Goal: Find specific page/section: Find specific page/section

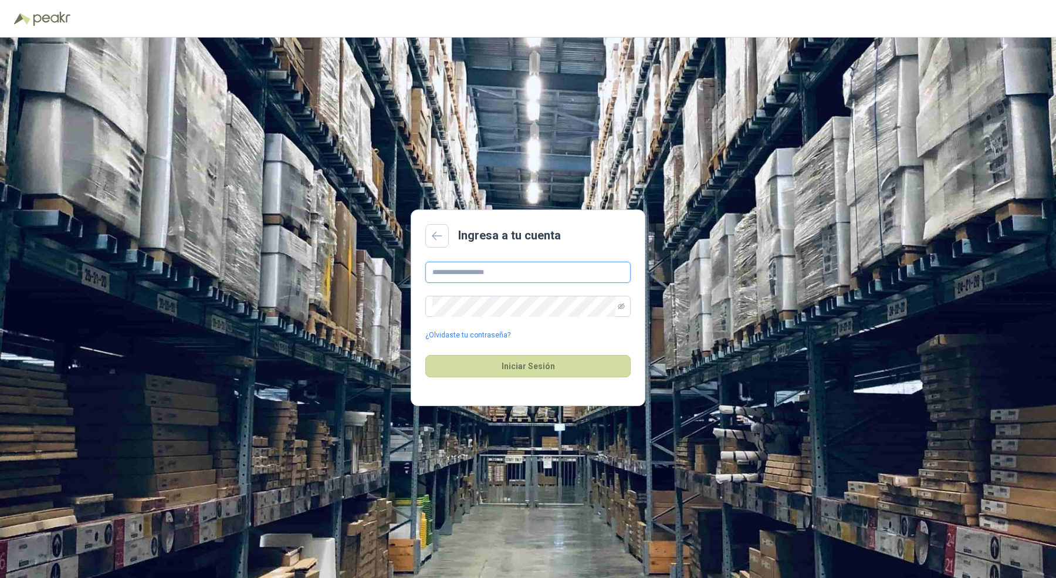
click at [488, 272] on input "text" at bounding box center [527, 272] width 205 height 21
type input "**********"
click at [425, 355] on button "Iniciar Sesión" at bounding box center [527, 366] width 205 height 22
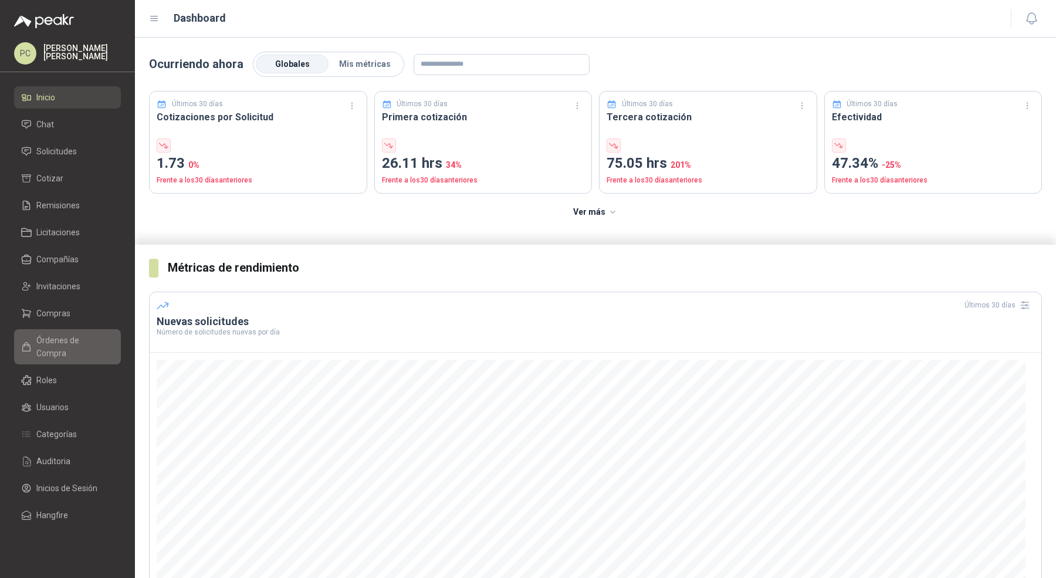
click at [61, 332] on link "Órdenes de Compra" at bounding box center [67, 346] width 107 height 35
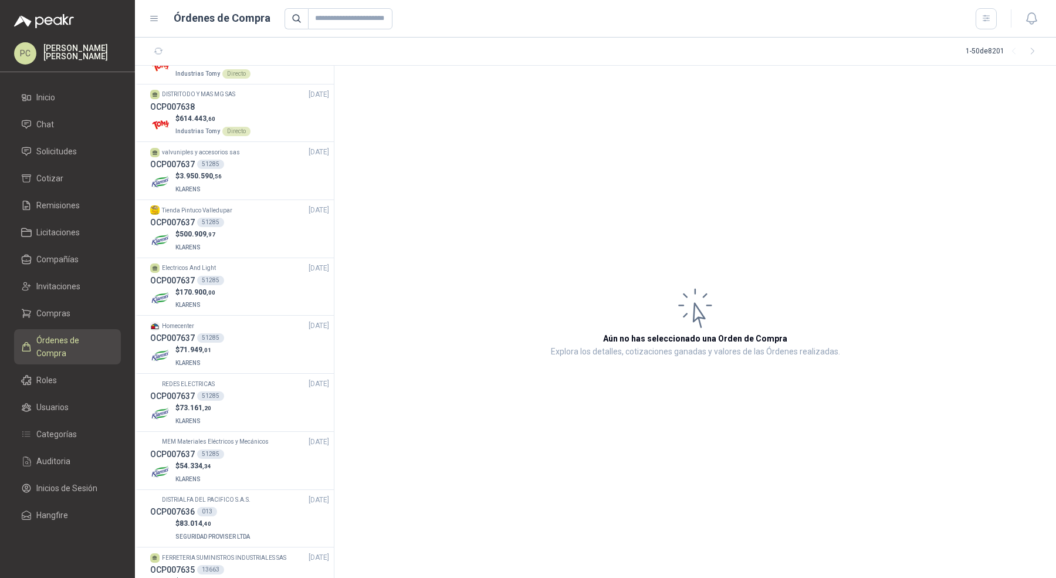
scroll to position [41, 0]
click at [267, 161] on div "OCP007637 51285" at bounding box center [239, 162] width 179 height 13
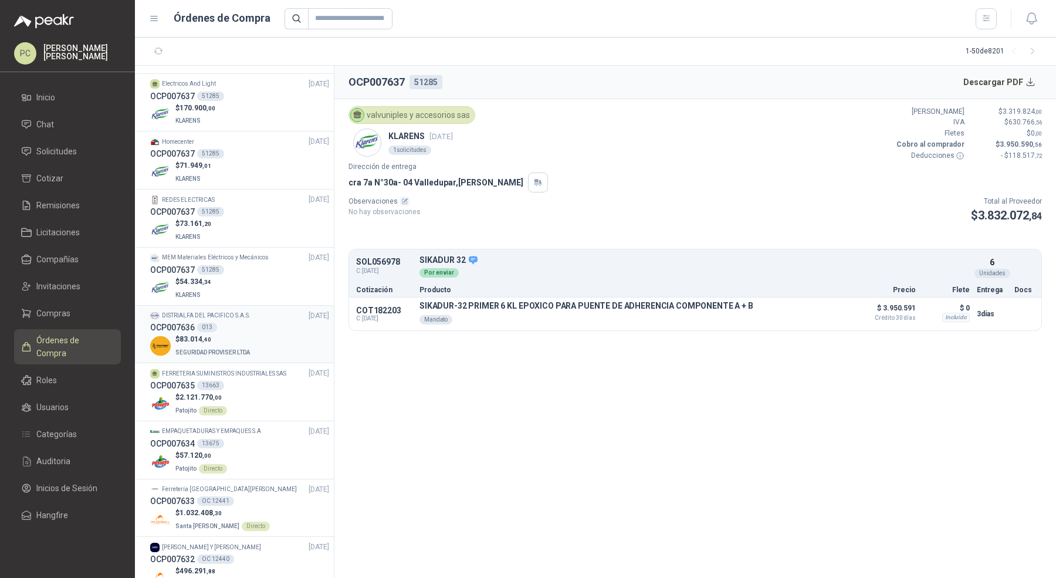
scroll to position [242, 0]
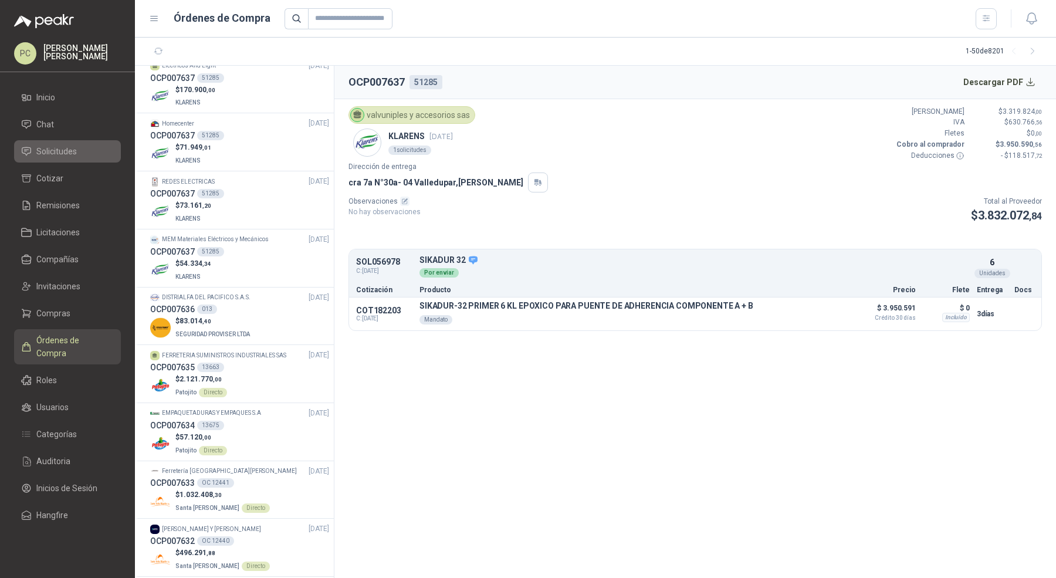
click at [60, 154] on span "Solicitudes" at bounding box center [56, 151] width 40 height 13
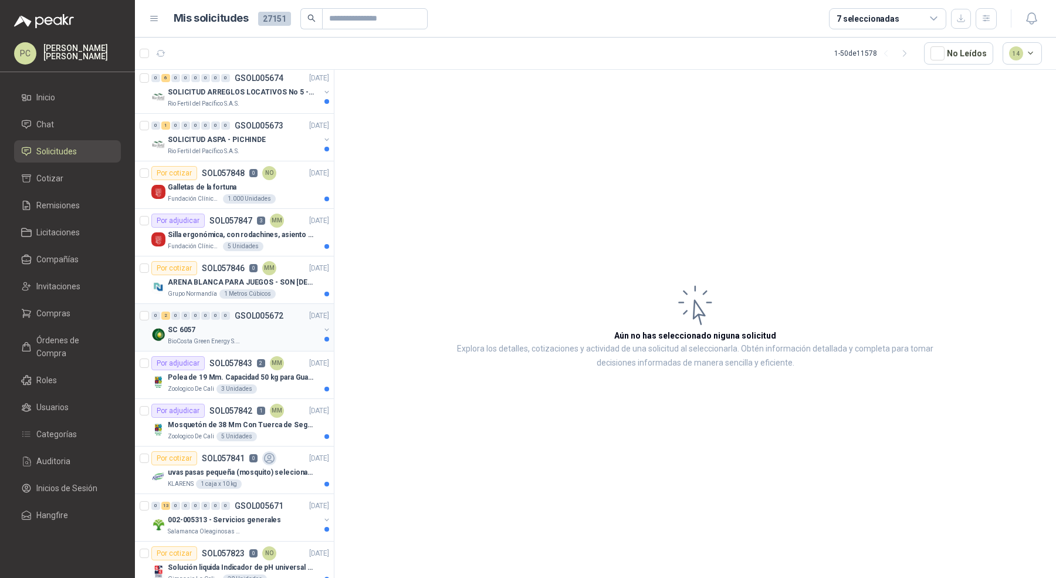
scroll to position [119, 0]
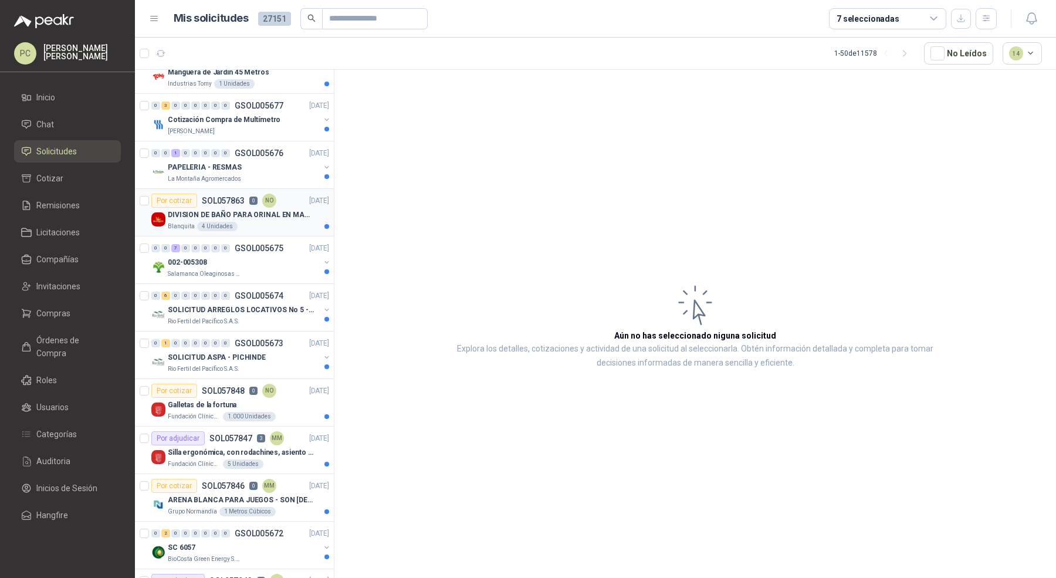
click at [262, 215] on p "DIVISION DE BAÑO PARA ORINAL EN MADERA O PLASTICA" at bounding box center [241, 214] width 146 height 11
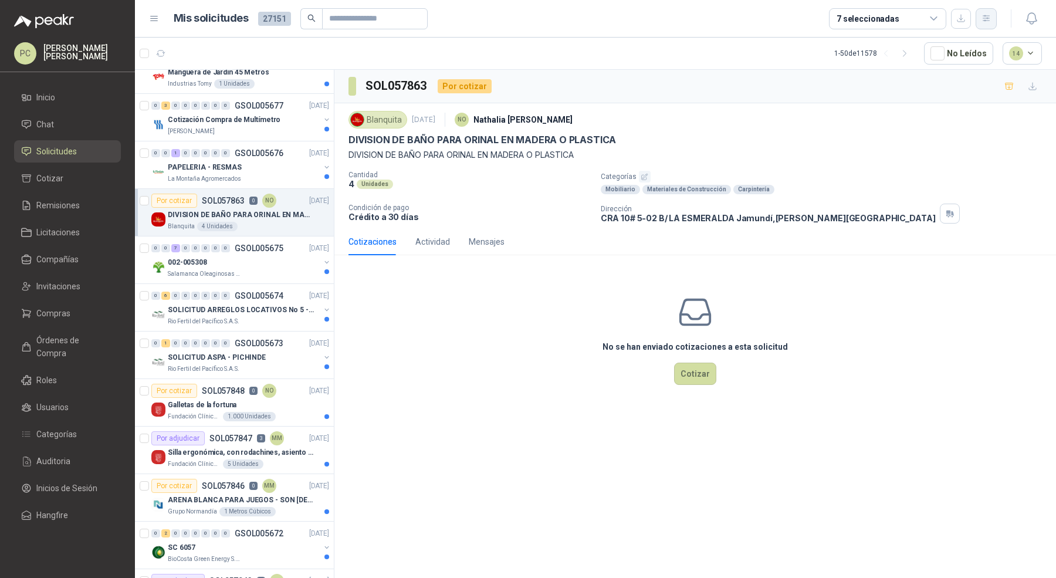
click at [988, 15] on icon "button" at bounding box center [987, 18] width 10 height 10
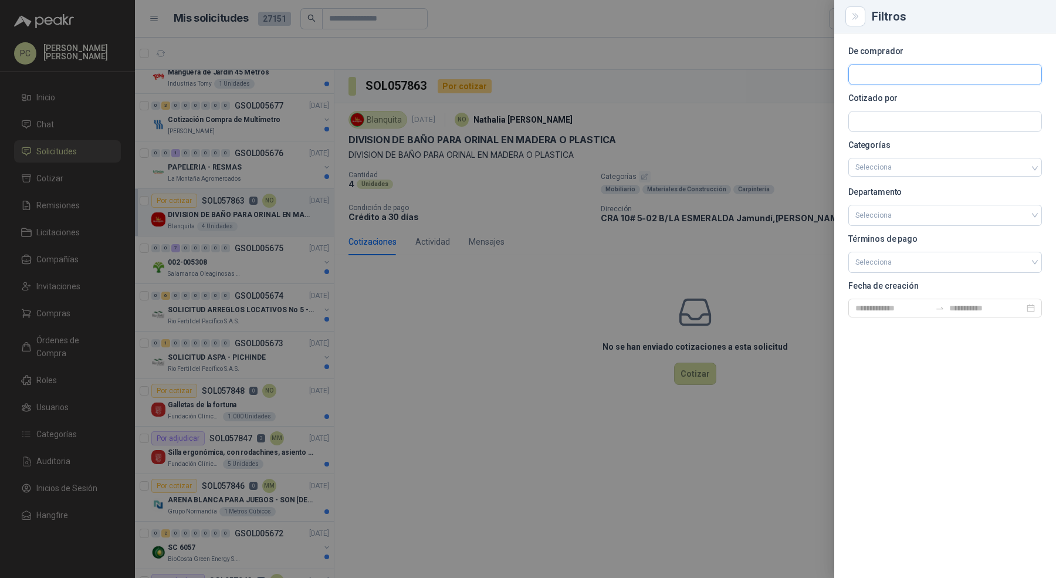
click at [927, 72] on input "text" at bounding box center [945, 75] width 192 height 20
type input "****"
click at [912, 106] on span "ARROCERA LA ESMERALDA S.A.S -" at bounding box center [921, 106] width 90 height 6
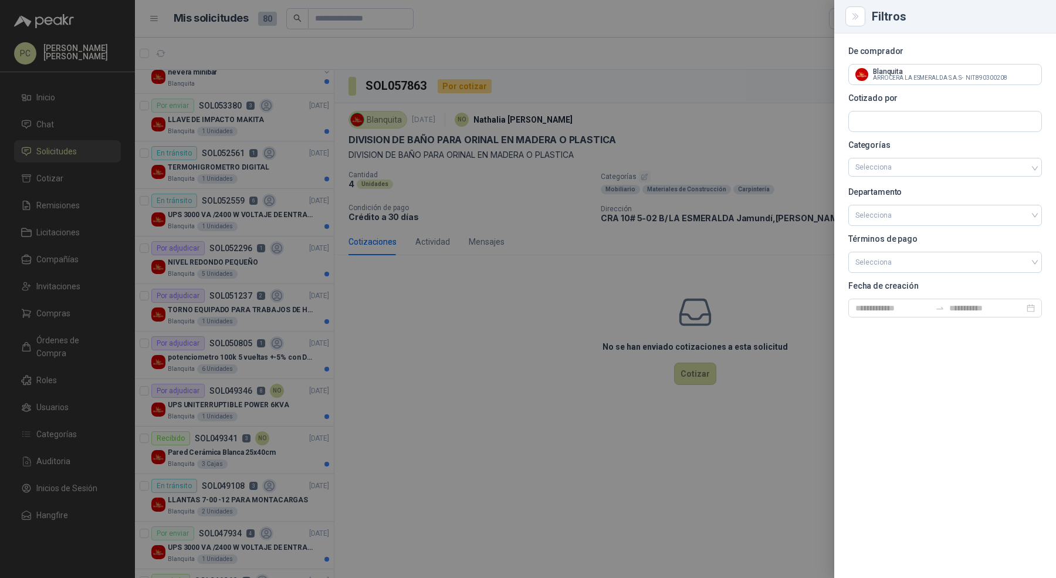
click at [464, 251] on div at bounding box center [528, 289] width 1056 height 578
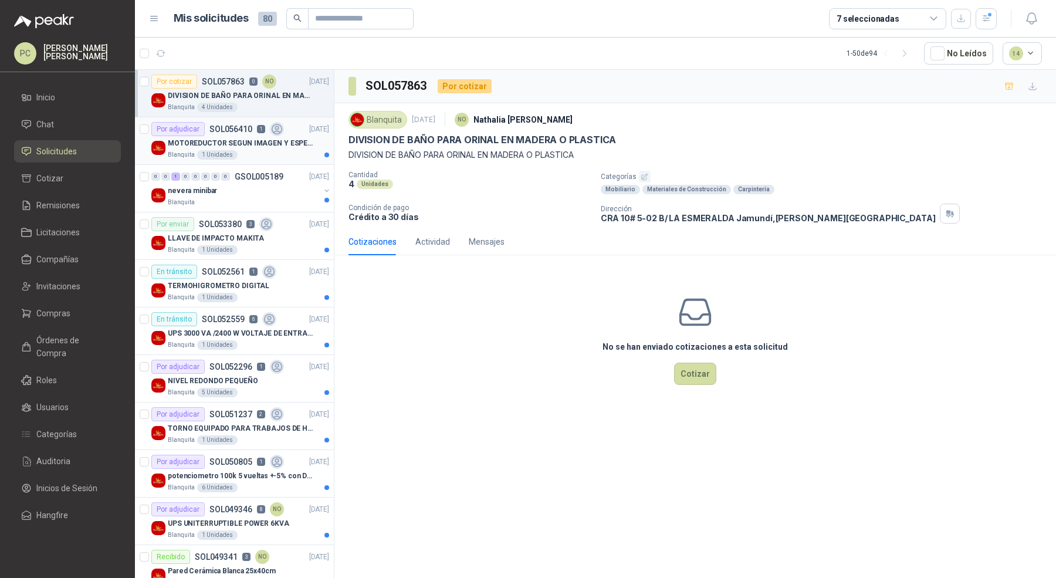
click at [282, 141] on p "MOTOREDUCTOR SEGUN IMAGEN Y ESPECIFICACIONES ADJUNTAS" at bounding box center [241, 143] width 146 height 11
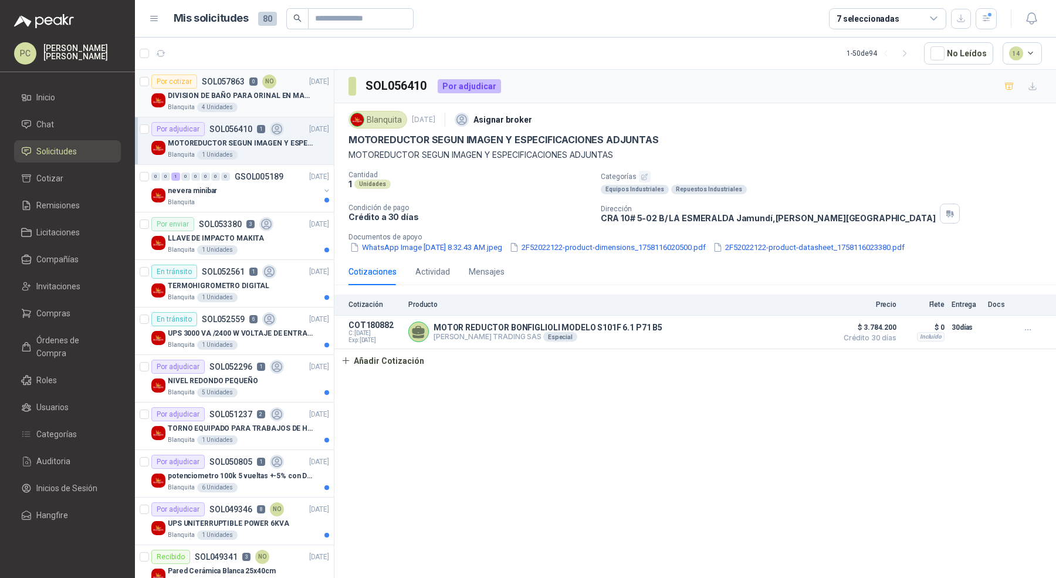
click at [278, 93] on p "DIVISION DE BAÑO PARA ORINAL EN MADERA O PLASTICA" at bounding box center [241, 95] width 146 height 11
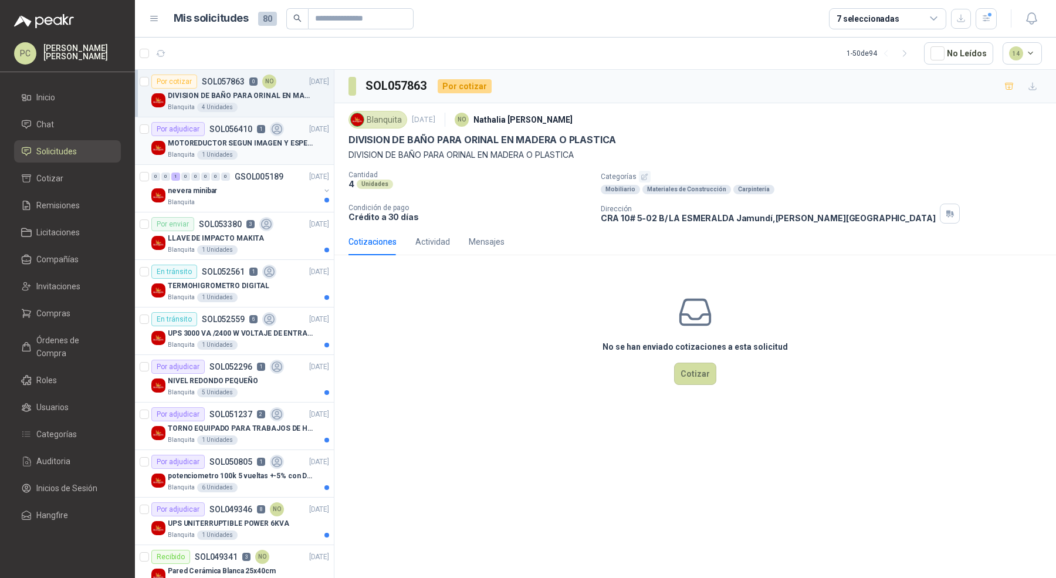
click at [277, 130] on icon at bounding box center [277, 129] width 10 height 10
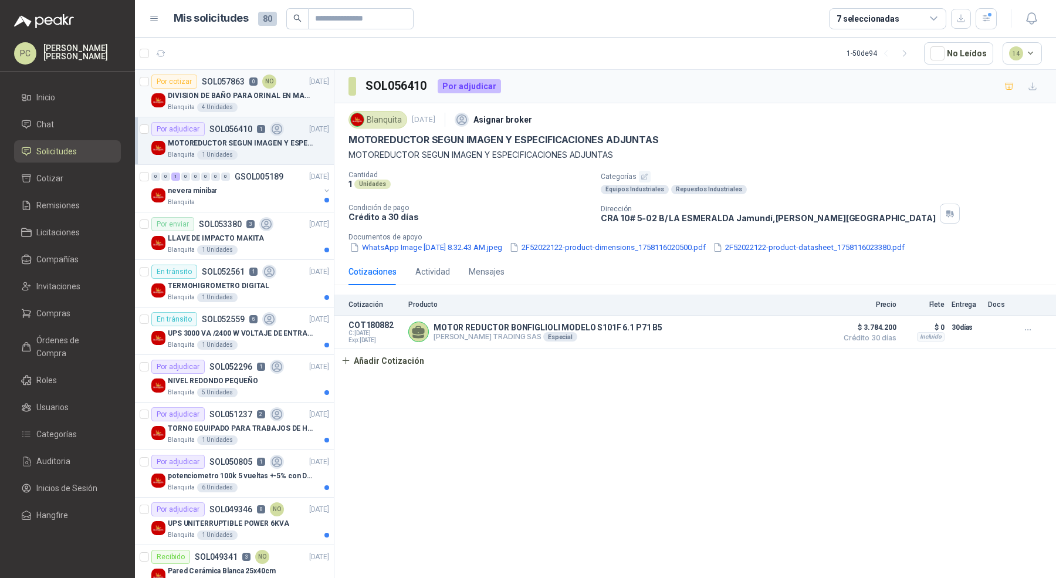
click at [279, 92] on p "DIVISION DE BAÑO PARA ORINAL EN MADERA O PLASTICA" at bounding box center [241, 95] width 146 height 11
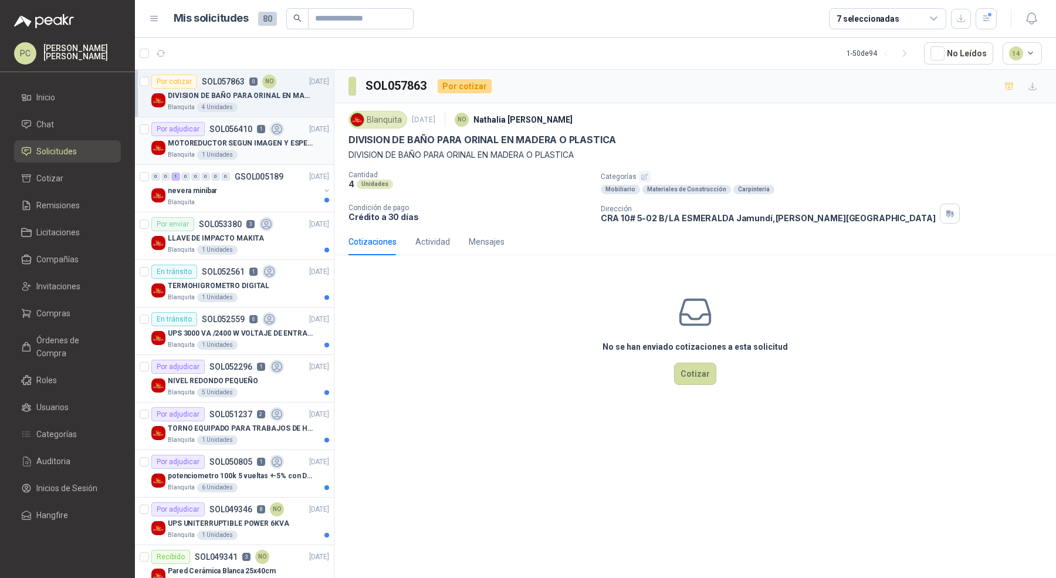
click at [286, 128] on div "Por adjudicar SOL056410 1 [DATE]" at bounding box center [240, 129] width 178 height 14
